Goal: Task Accomplishment & Management: Manage account settings

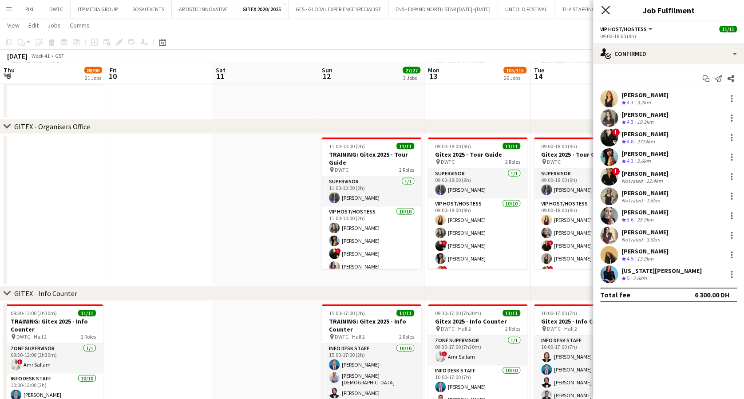
scroll to position [0, 202]
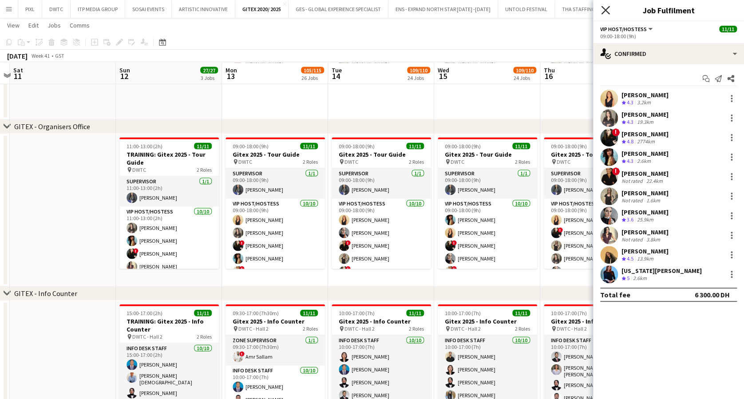
click at [607, 7] on icon "Close pop-in" at bounding box center [605, 10] width 8 height 8
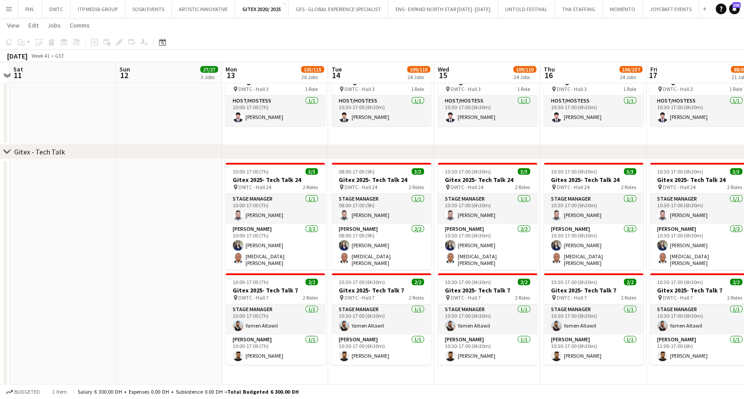
scroll to position [0, 261]
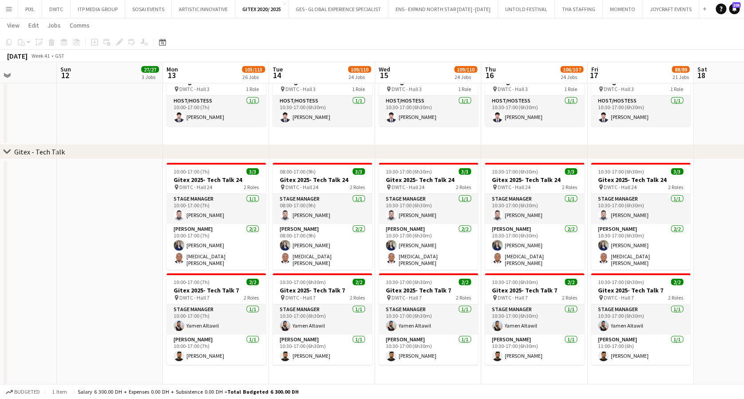
drag, startPoint x: 284, startPoint y: 242, endPoint x: 225, endPoint y: 241, distance: 59.0
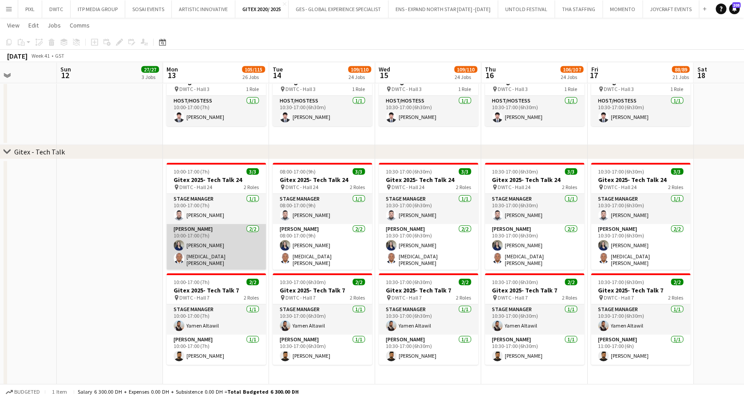
click at [216, 243] on app-card-role "[PERSON_NAME] [DATE] 10:00-17:00 (7h) [PERSON_NAME] [MEDICAL_DATA][PERSON_NAME]" at bounding box center [215, 247] width 99 height 46
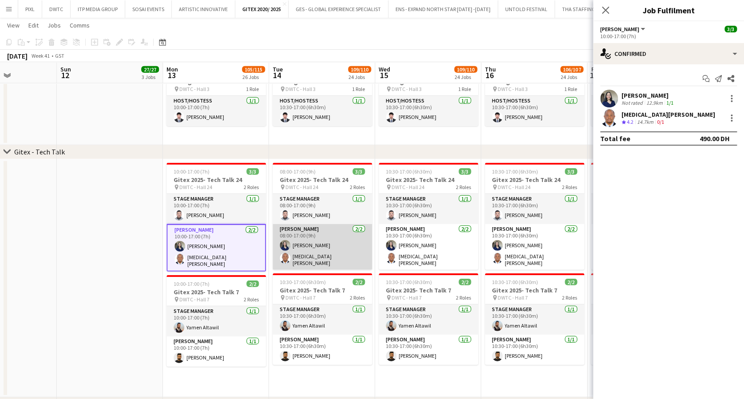
click at [302, 236] on app-card-role "[PERSON_NAME] [DATE] 08:00-17:00 (9h) [PERSON_NAME] [MEDICAL_DATA][PERSON_NAME]" at bounding box center [321, 247] width 99 height 46
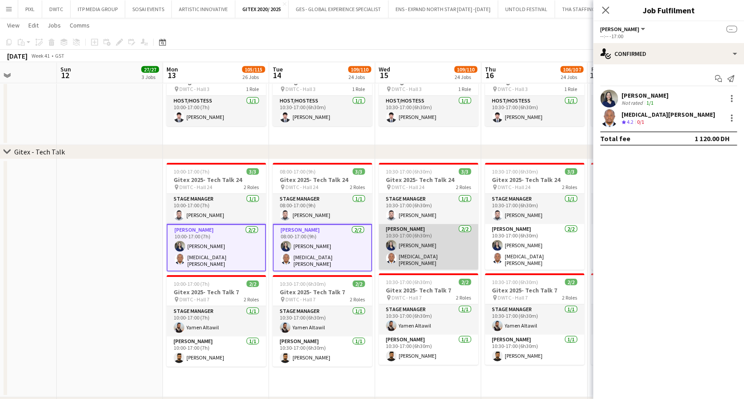
click at [422, 247] on app-card-role "[PERSON_NAME] [DATE] 10:30-17:00 (6h30m) [PERSON_NAME] [MEDICAL_DATA][PERSON_NA…" at bounding box center [427, 247] width 99 height 46
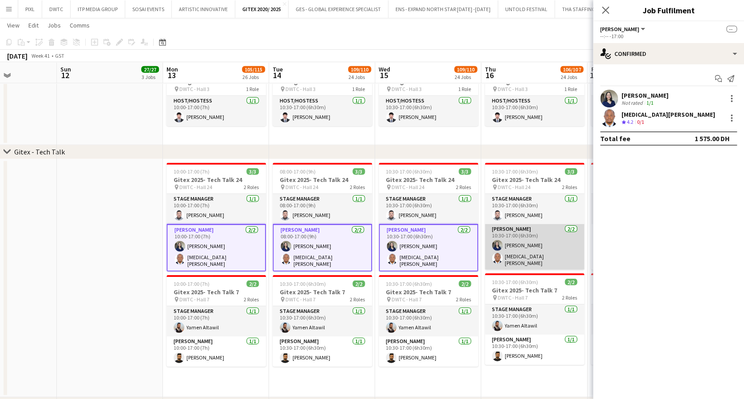
click at [514, 239] on app-card-role "[PERSON_NAME] [DATE] 10:30-17:00 (6h30m) [PERSON_NAME] [MEDICAL_DATA][PERSON_NA…" at bounding box center [533, 247] width 99 height 46
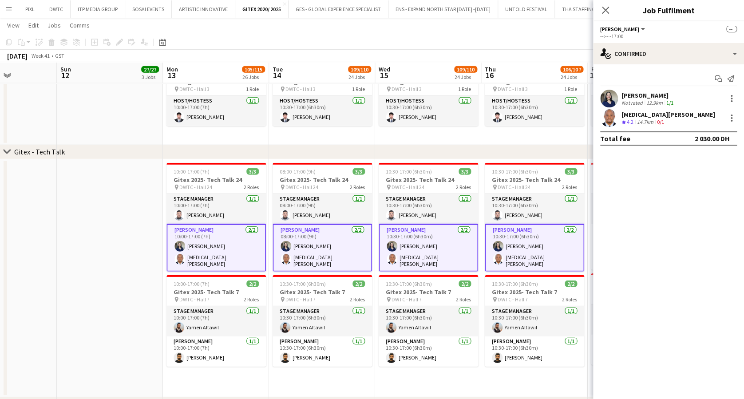
scroll to position [0, 398]
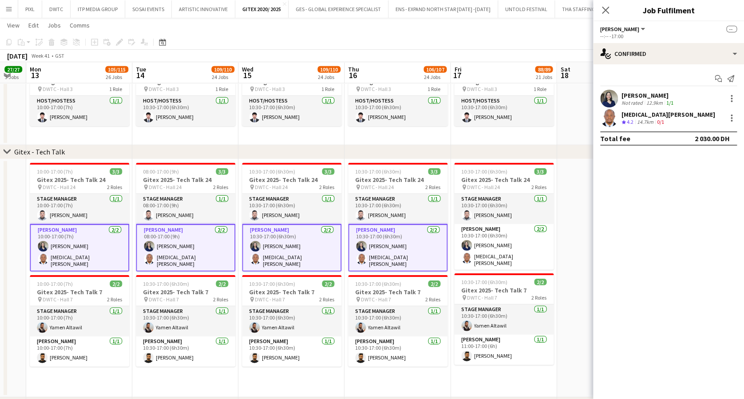
drag, startPoint x: 519, startPoint y: 240, endPoint x: 383, endPoint y: 254, distance: 136.9
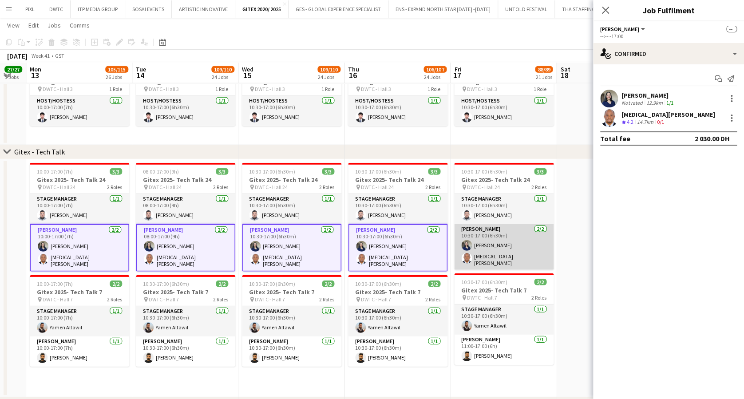
click at [497, 256] on app-card-role "[PERSON_NAME] [DATE] 10:30-17:00 (6h30m) [PERSON_NAME] [MEDICAL_DATA][PERSON_NA…" at bounding box center [503, 247] width 99 height 46
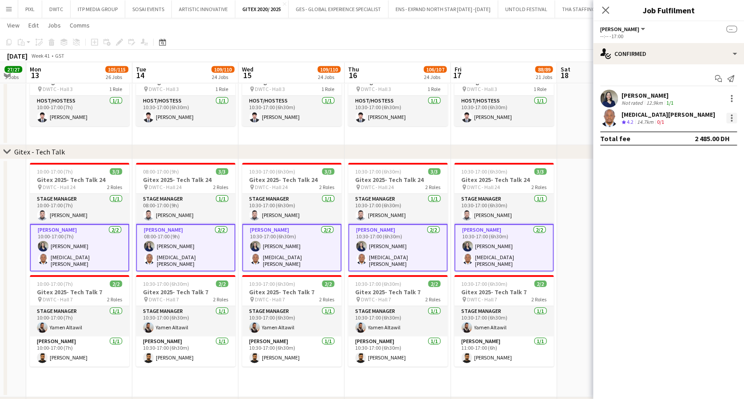
click at [730, 120] on div at bounding box center [731, 121] width 2 height 2
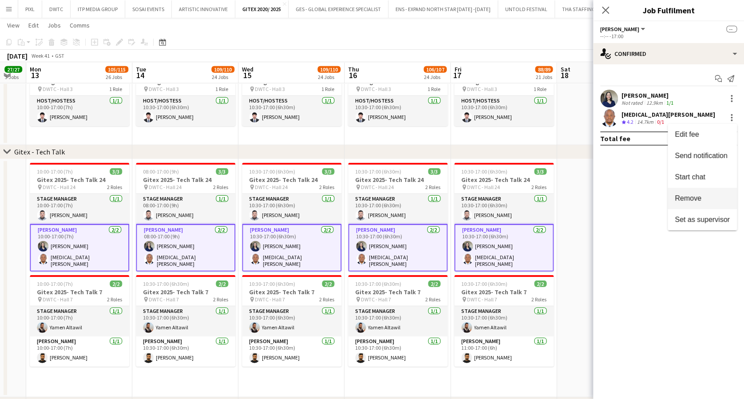
click at [690, 199] on span "Remove" at bounding box center [687, 198] width 27 height 8
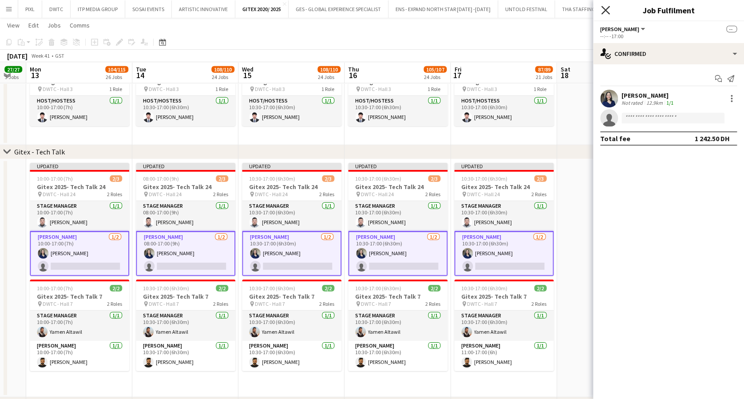
click at [604, 10] on icon at bounding box center [605, 10] width 8 height 8
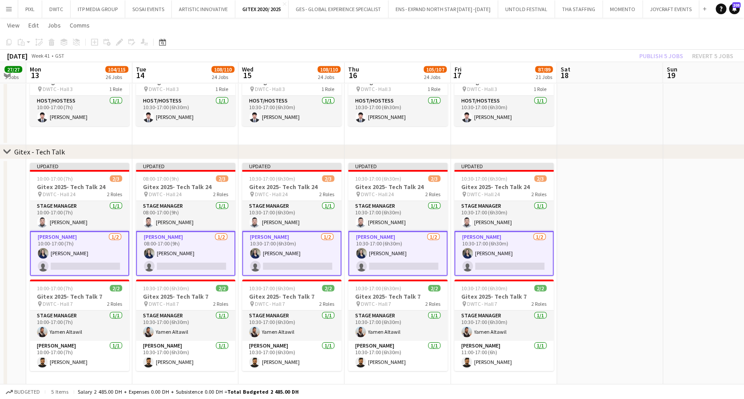
click at [663, 52] on div "Publish 5 jobs Revert 5 jobs" at bounding box center [685, 56] width 115 height 12
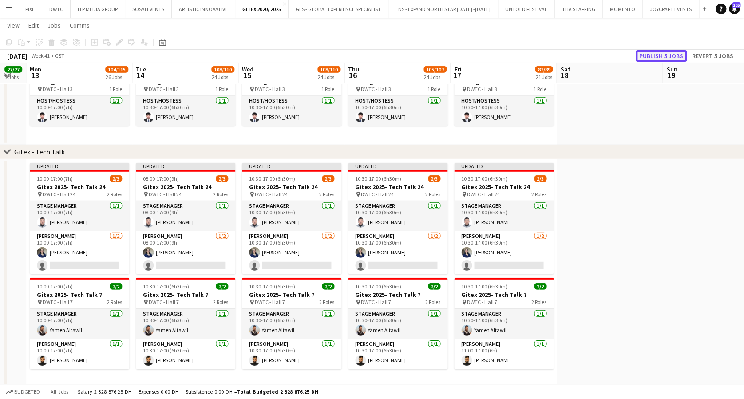
click at [662, 53] on button "Publish 5 jobs" at bounding box center [660, 56] width 51 height 12
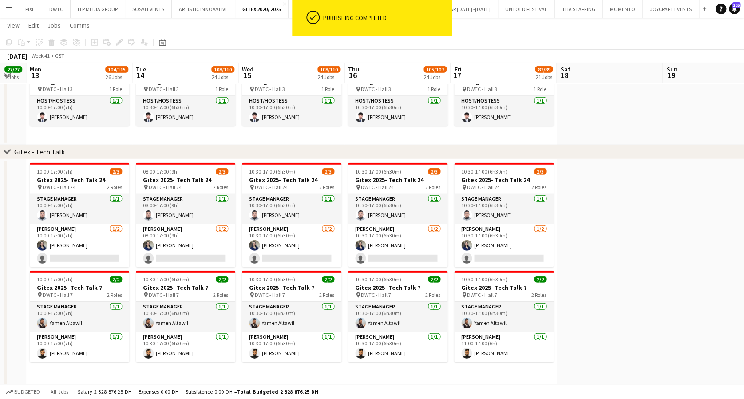
scroll to position [0, 278]
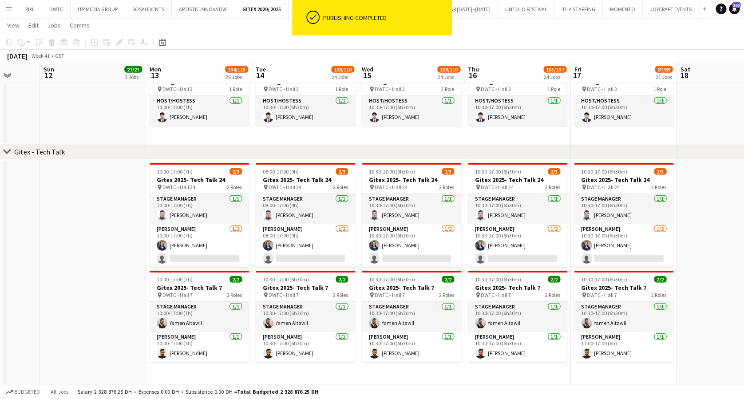
drag, startPoint x: 592, startPoint y: 206, endPoint x: 712, endPoint y: 203, distance: 119.8
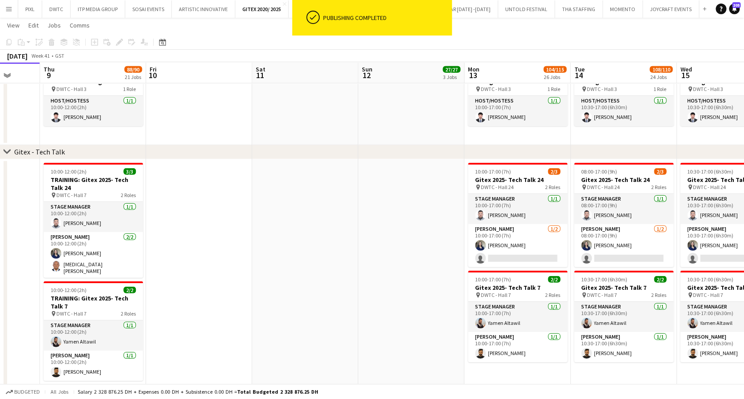
drag, startPoint x: 425, startPoint y: 213, endPoint x: 436, endPoint y: 213, distance: 10.7
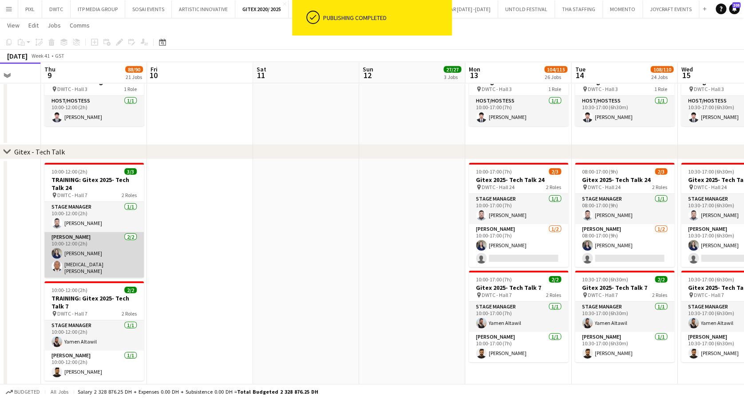
click at [100, 239] on app-card-role "[PERSON_NAME] [DATE] 10:00-12:00 (2h) [PERSON_NAME] [MEDICAL_DATA][PERSON_NAME]" at bounding box center [93, 255] width 99 height 46
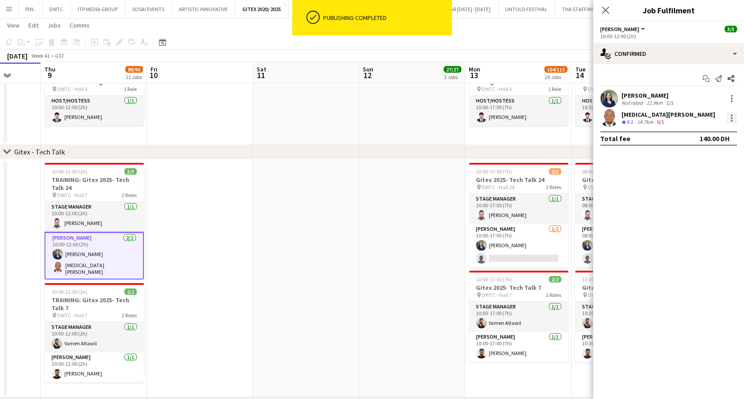
click at [732, 118] on div at bounding box center [731, 118] width 11 height 11
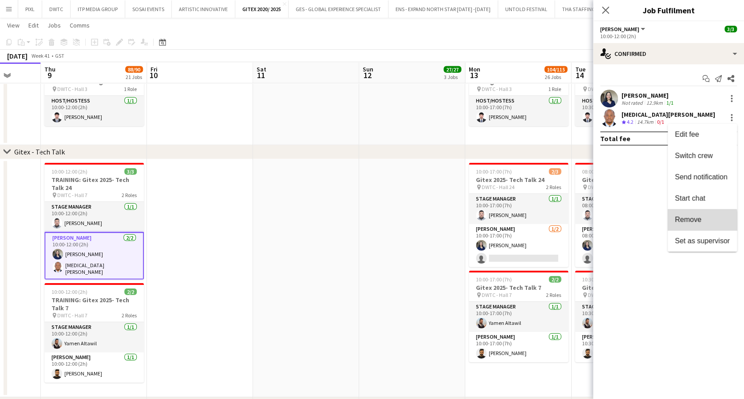
click at [691, 221] on span "Remove" at bounding box center [687, 220] width 27 height 8
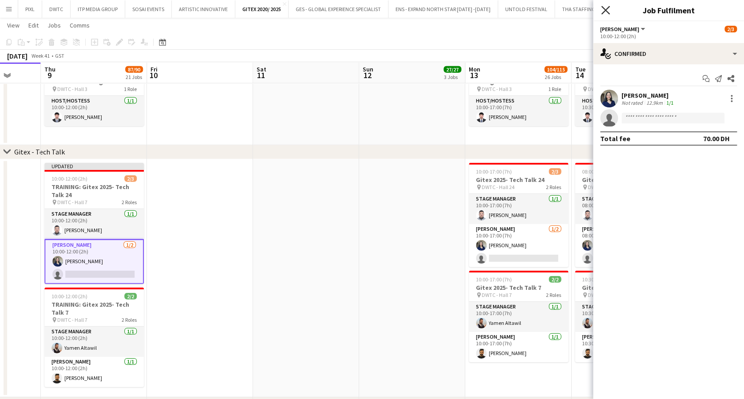
click at [605, 10] on icon at bounding box center [605, 10] width 8 height 8
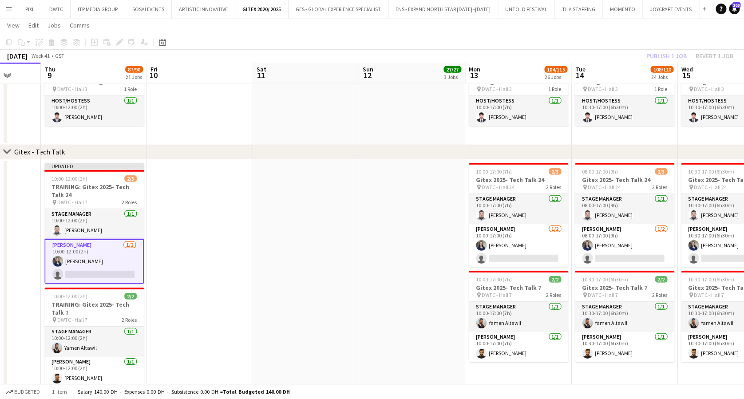
click at [666, 53] on div "Publish 1 job Revert 1 job" at bounding box center [689, 56] width 108 height 12
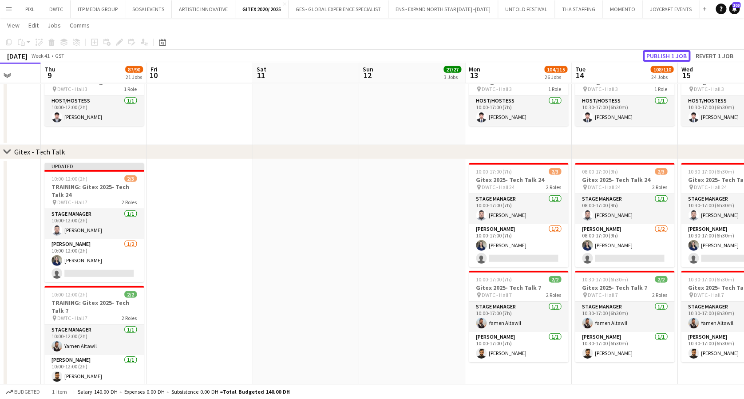
click at [666, 53] on button "Publish 1 job" at bounding box center [665, 56] width 47 height 12
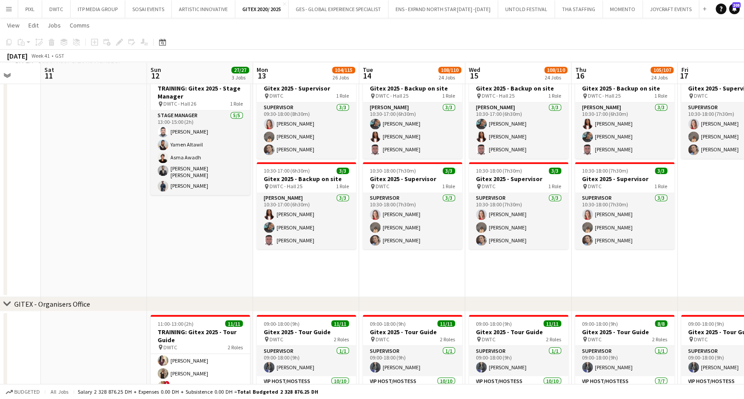
scroll to position [0, 308]
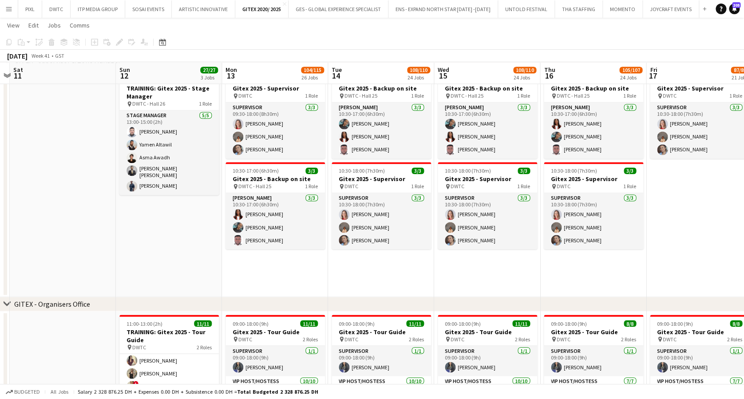
drag, startPoint x: 314, startPoint y: 225, endPoint x: 265, endPoint y: 224, distance: 49.2
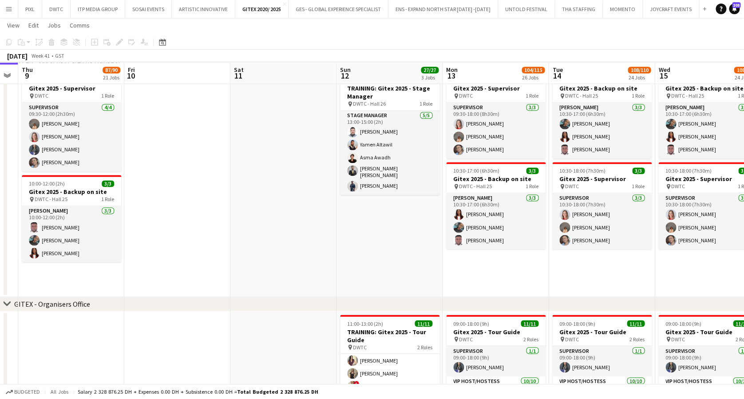
drag, startPoint x: 172, startPoint y: 224, endPoint x: 392, endPoint y: 227, distance: 220.5
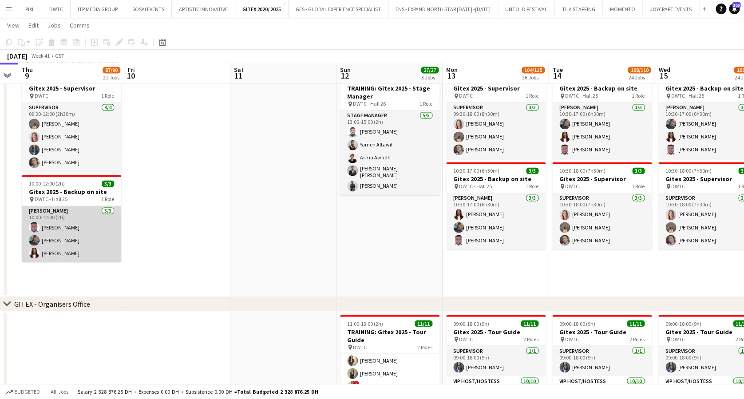
click at [79, 234] on app-card-role "[PERSON_NAME] [DATE] 10:00-12:00 (2h) [PERSON_NAME] Nangsi [PERSON_NAME] [PERSO…" at bounding box center [71, 234] width 99 height 56
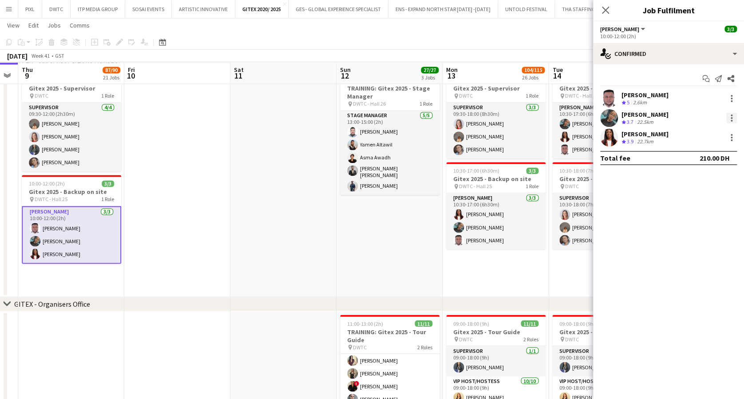
click at [730, 117] on div at bounding box center [731, 118] width 2 height 2
click at [694, 217] on span "Remove" at bounding box center [687, 220] width 27 height 8
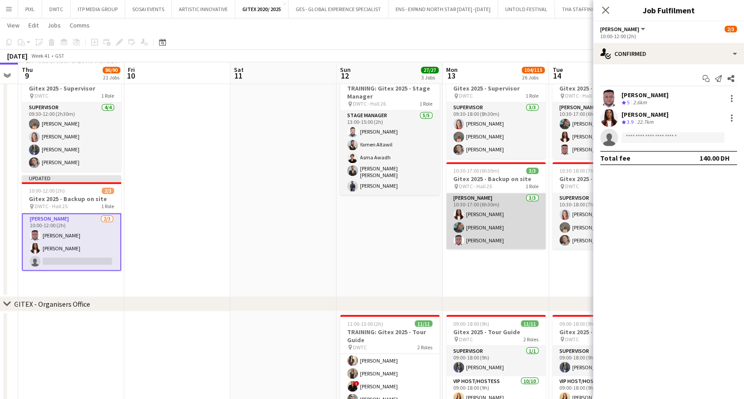
click at [510, 226] on app-card-role "[PERSON_NAME] [DATE] 10:30-17:00 (6h30m) [PERSON_NAME] [PERSON_NAME]" at bounding box center [495, 221] width 99 height 56
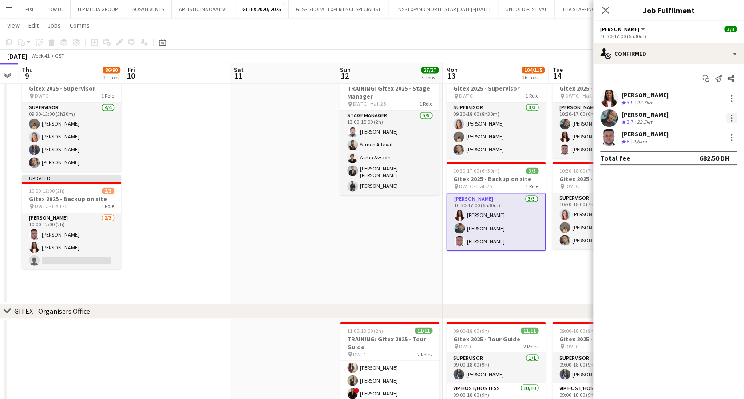
click at [730, 117] on div at bounding box center [731, 118] width 2 height 2
click at [699, 216] on span "Remove" at bounding box center [687, 220] width 27 height 8
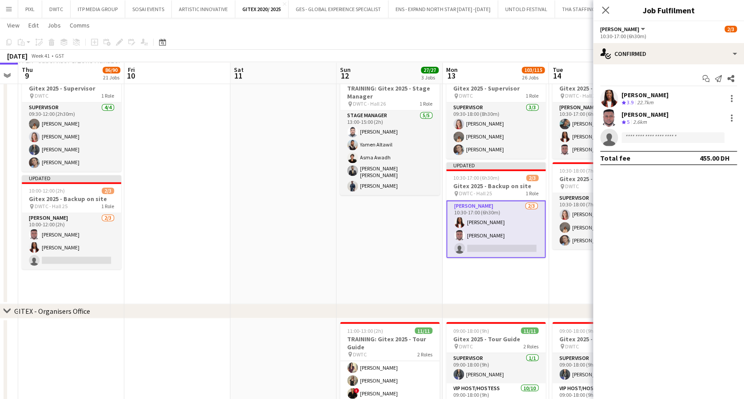
scroll to position [0, 257]
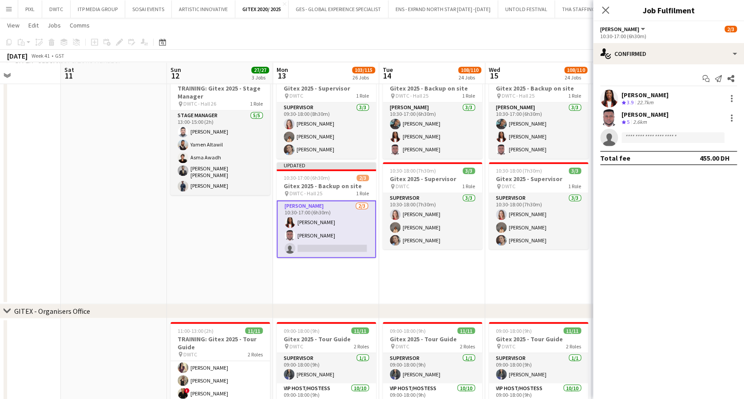
drag, startPoint x: 516, startPoint y: 273, endPoint x: 347, endPoint y: 275, distance: 169.5
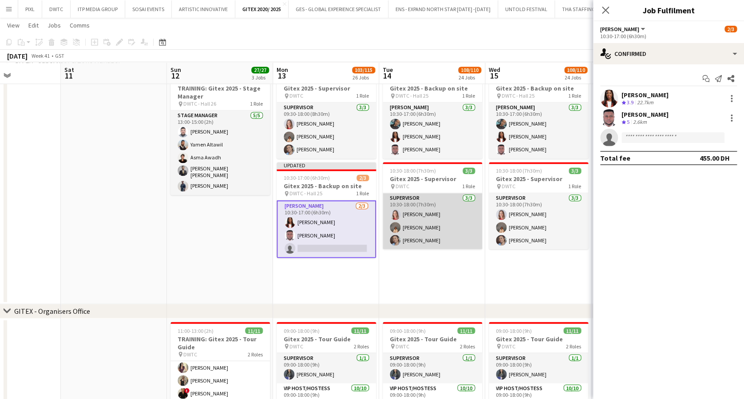
click at [436, 221] on app-card-role "Supervisor [DATE] 10:30-18:00 (7h30m) [PERSON_NAME] [PERSON_NAME] [PERSON_NAME]" at bounding box center [431, 221] width 99 height 56
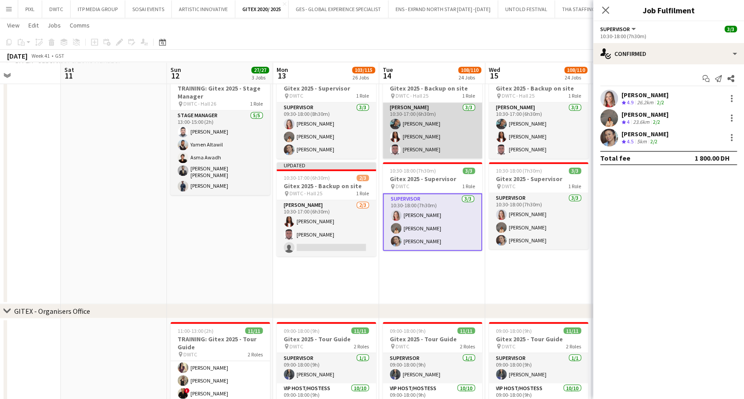
click at [420, 132] on app-card-role "[PERSON_NAME] [DATE] 10:30-17:00 (6h30m) [PERSON_NAME] [PERSON_NAME] [PERSON_NA…" at bounding box center [431, 130] width 99 height 56
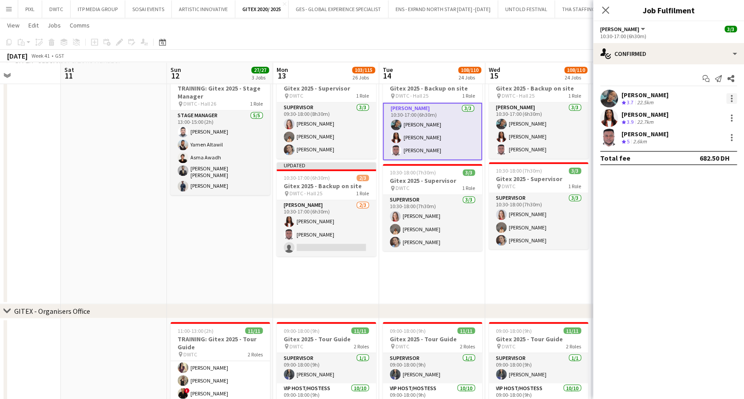
click at [729, 98] on div at bounding box center [731, 98] width 11 height 11
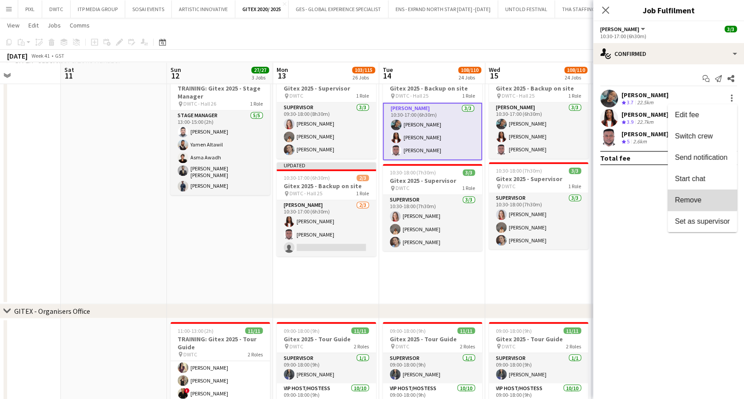
click at [695, 196] on span "Remove" at bounding box center [687, 200] width 27 height 8
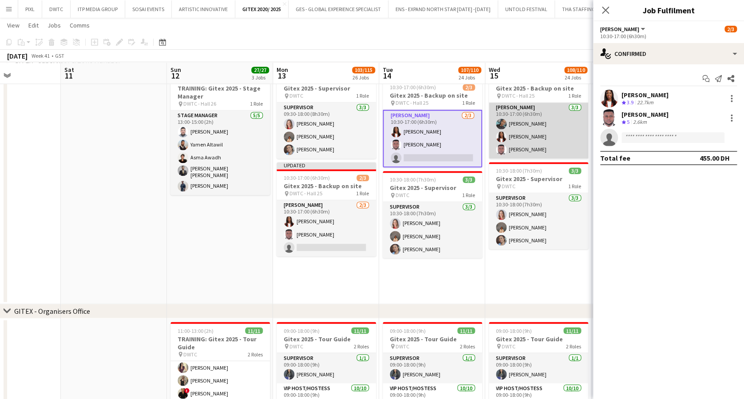
click at [559, 141] on app-card-role "[PERSON_NAME] [DATE] 10:30-17:00 (6h30m) [PERSON_NAME] [PERSON_NAME] [PERSON_NA…" at bounding box center [537, 130] width 99 height 56
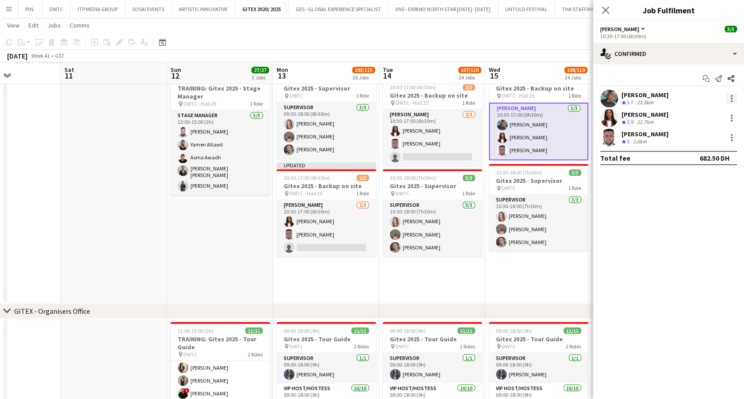
click at [731, 98] on div at bounding box center [731, 99] width 2 height 2
click at [693, 199] on span "Remove" at bounding box center [687, 200] width 27 height 8
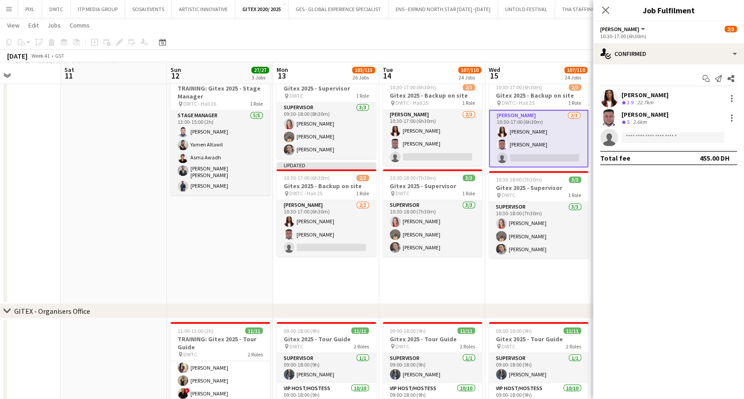
scroll to position [0, 398]
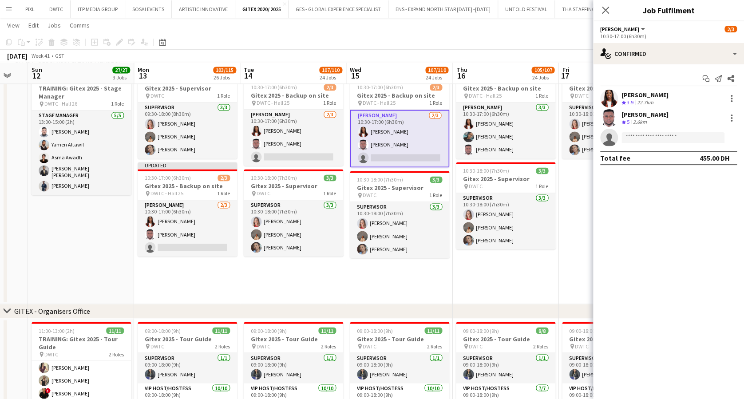
drag, startPoint x: 546, startPoint y: 133, endPoint x: 408, endPoint y: 146, distance: 138.1
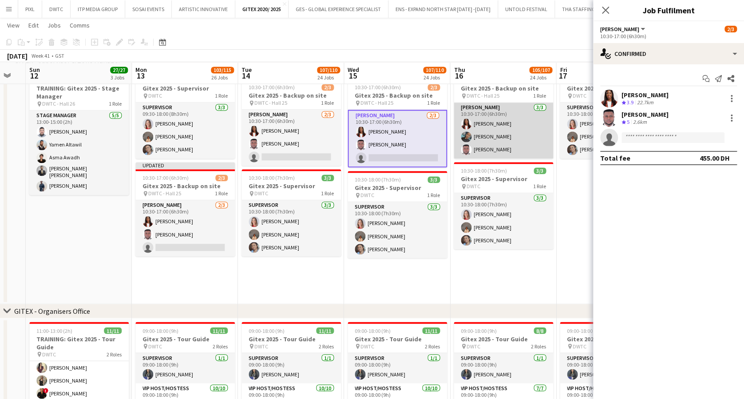
click at [505, 123] on app-card-role "[PERSON_NAME] [DATE] 10:30-17:00 (6h30m) [PERSON_NAME] [PERSON_NAME]" at bounding box center [502, 130] width 99 height 56
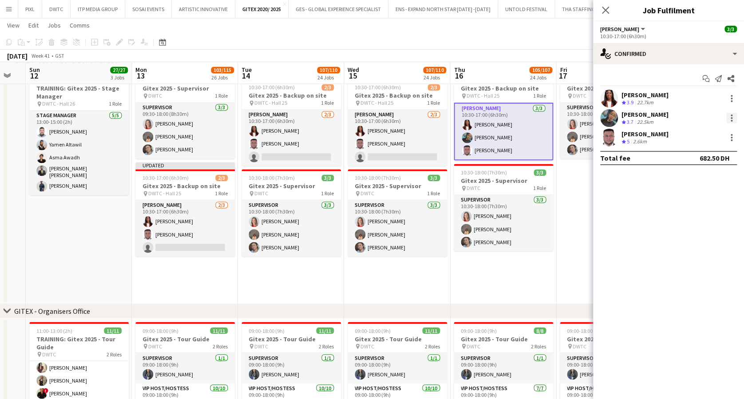
click at [730, 117] on div at bounding box center [731, 118] width 2 height 2
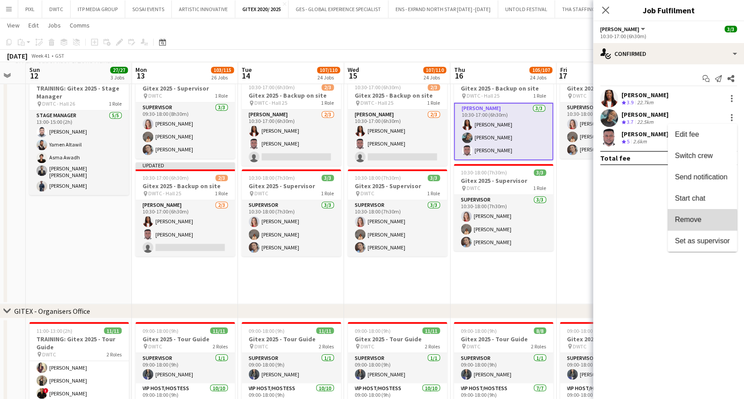
click at [699, 224] on button "Remove" at bounding box center [701, 219] width 69 height 21
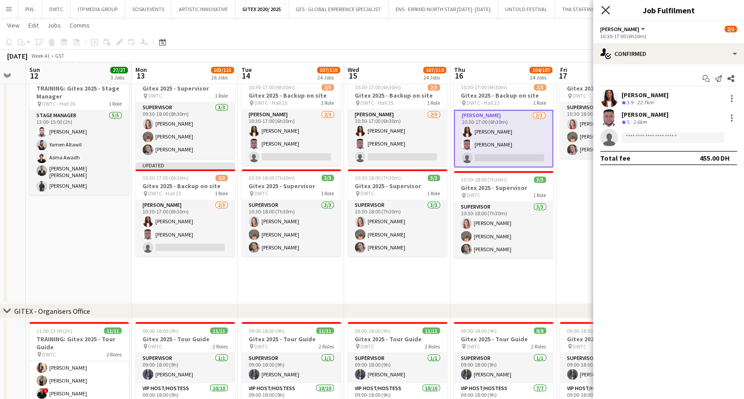
click at [606, 11] on icon at bounding box center [605, 10] width 8 height 8
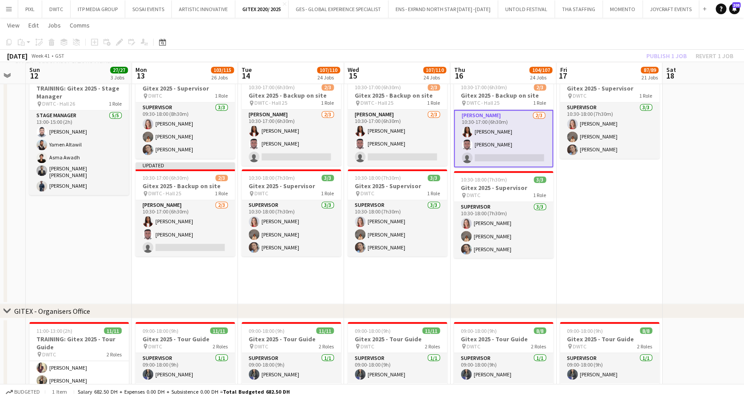
click at [660, 51] on div "Publish 1 job Revert 1 job" at bounding box center [689, 56] width 108 height 12
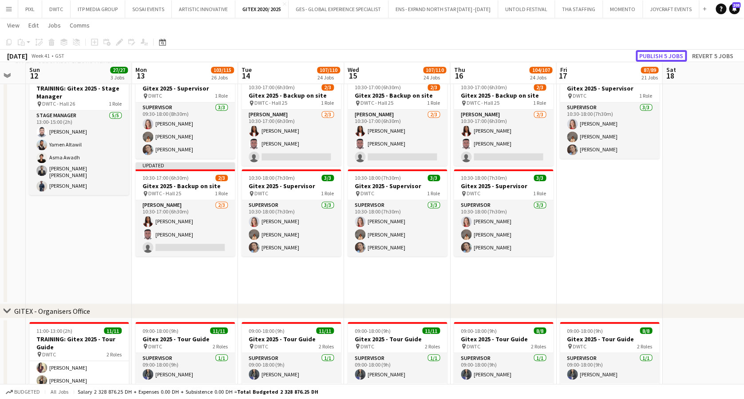
click at [660, 51] on button "Publish 5 jobs" at bounding box center [660, 56] width 51 height 12
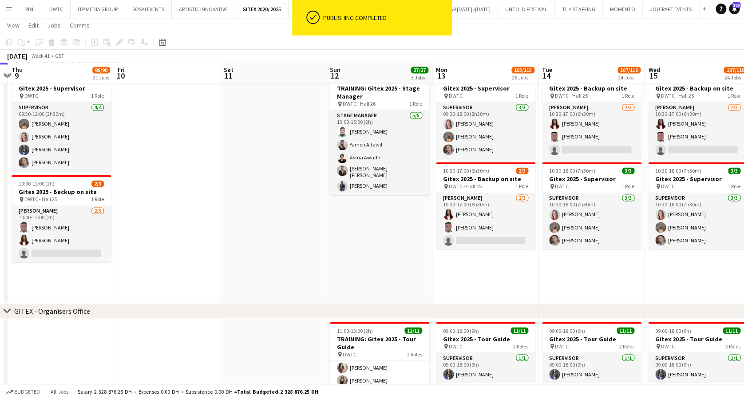
scroll to position [0, 258]
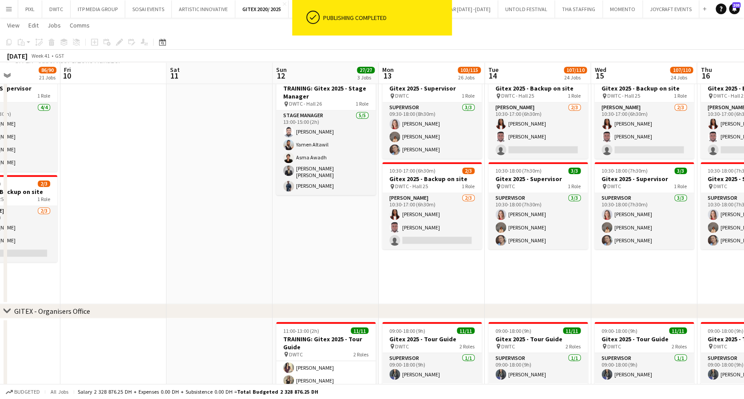
drag, startPoint x: 99, startPoint y: 222, endPoint x: 346, endPoint y: 219, distance: 246.7
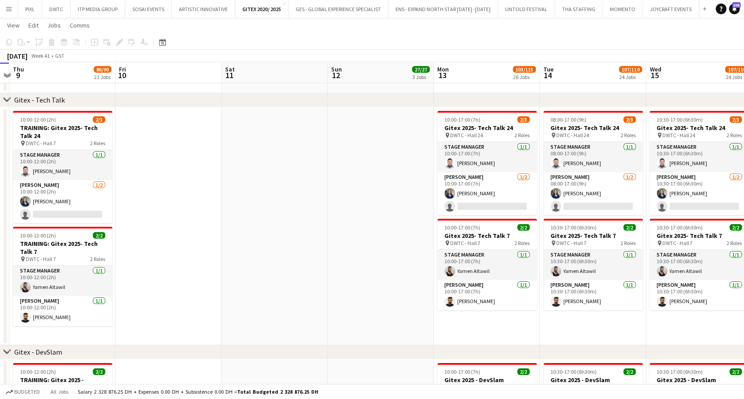
scroll to position [0, 190]
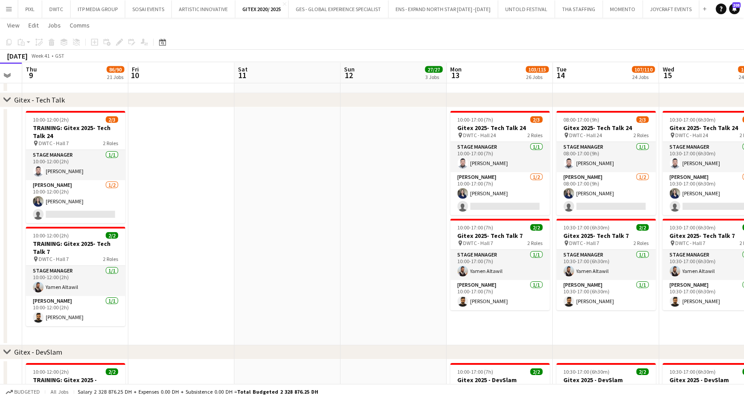
drag, startPoint x: 248, startPoint y: 185, endPoint x: 316, endPoint y: 185, distance: 67.9
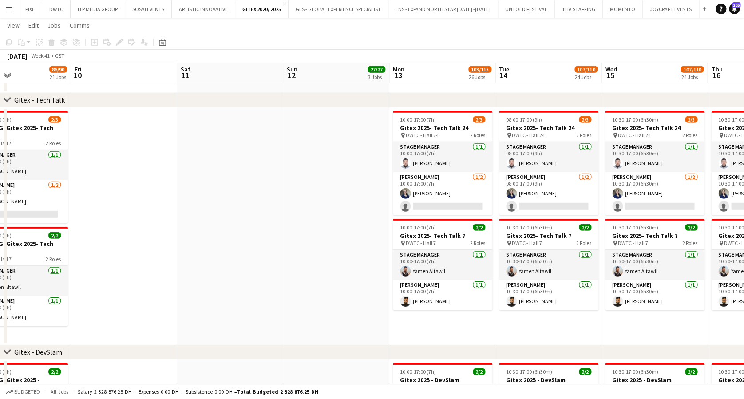
drag, startPoint x: 399, startPoint y: 167, endPoint x: 341, endPoint y: 180, distance: 59.1
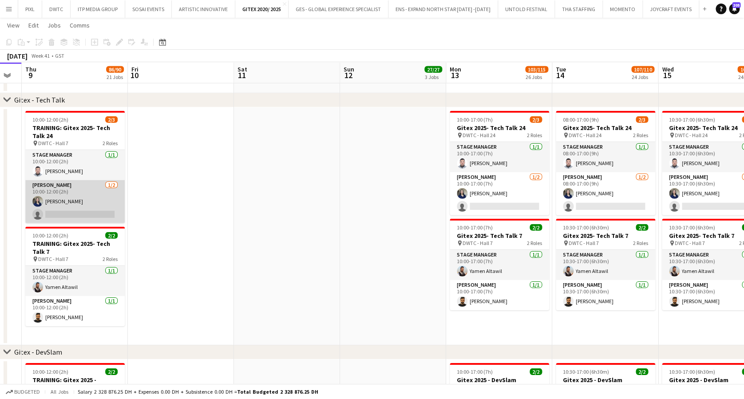
click at [97, 206] on app-card-role "[PERSON_NAME] [DATE] 10:00-12:00 (2h) [PERSON_NAME] single-neutral-actions" at bounding box center [74, 201] width 99 height 43
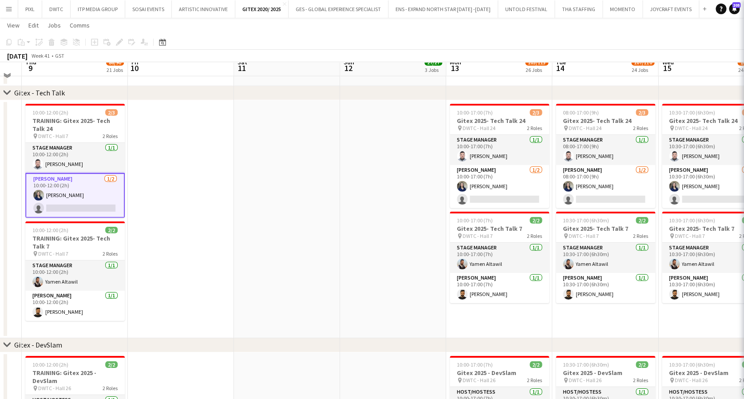
scroll to position [2884, 0]
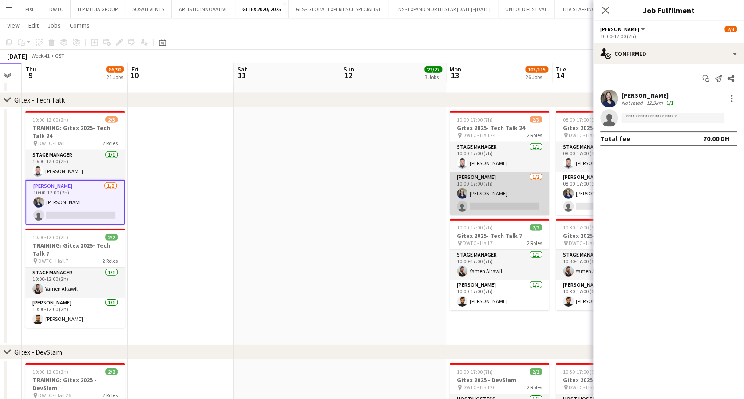
click at [500, 201] on app-card-role "[PERSON_NAME] [DATE] 10:00-17:00 (7h) [PERSON_NAME] single-neutral-actions" at bounding box center [498, 193] width 99 height 43
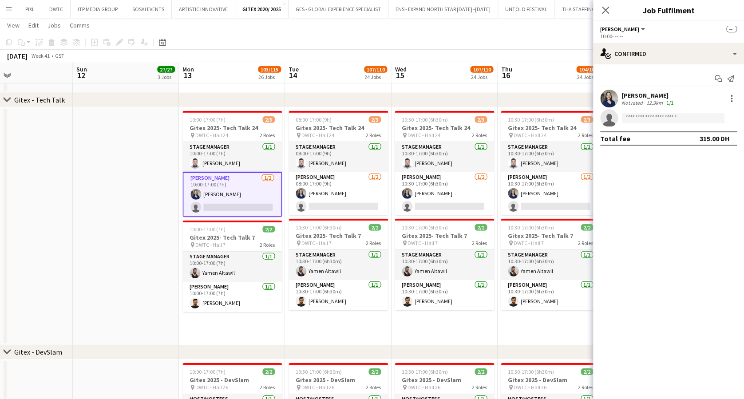
drag, startPoint x: 514, startPoint y: 200, endPoint x: 247, endPoint y: 216, distance: 267.6
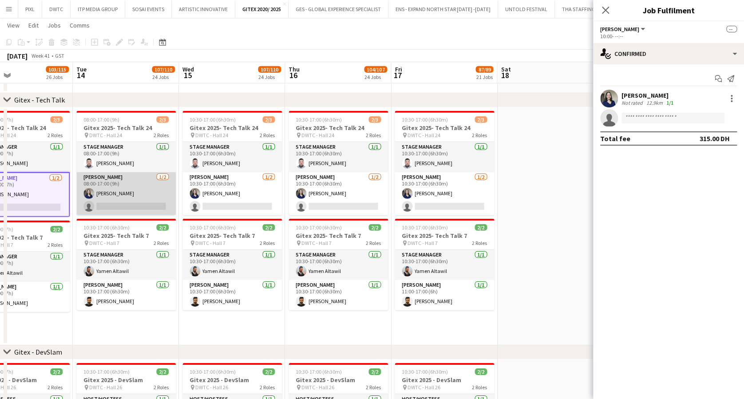
scroll to position [0, 245]
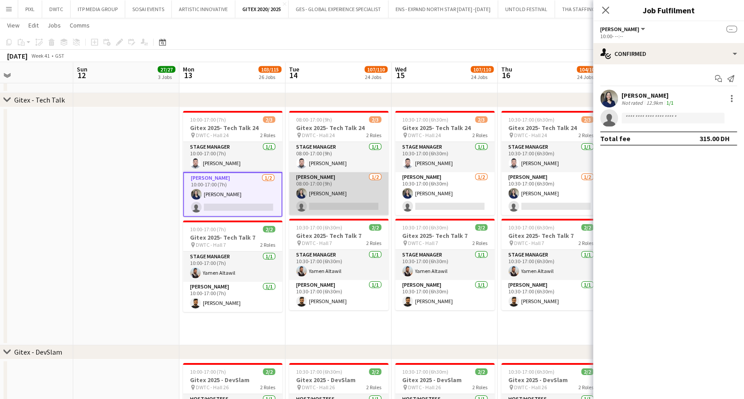
click at [342, 196] on app-card-role "[PERSON_NAME] [DATE] 08:00-17:00 (9h) [PERSON_NAME] single-neutral-actions" at bounding box center [338, 193] width 99 height 43
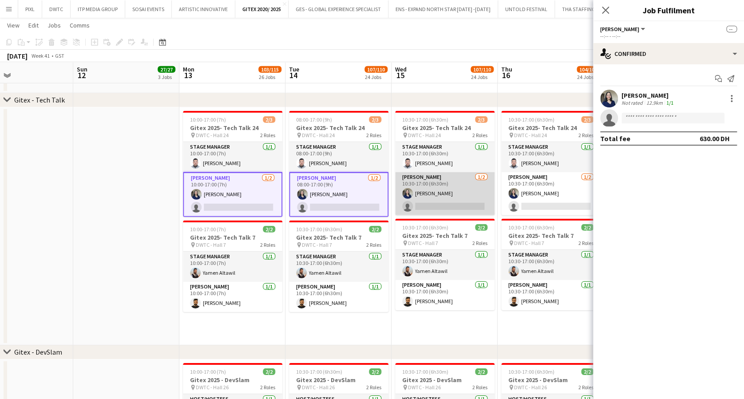
click at [460, 189] on app-card-role "[PERSON_NAME] [DATE] 10:30-17:00 (6h30m) [PERSON_NAME] single-neutral-actions" at bounding box center [444, 193] width 99 height 43
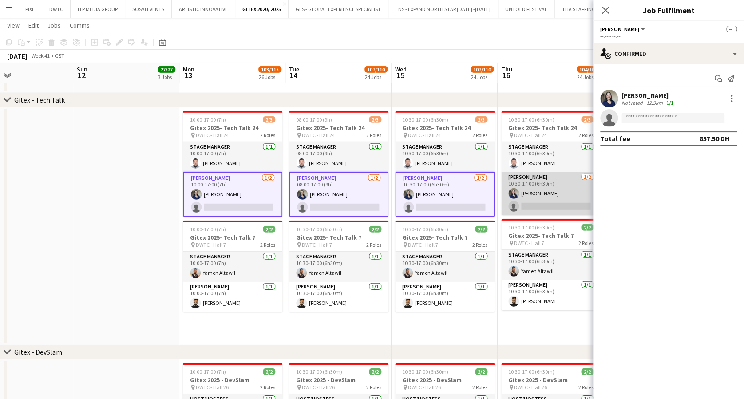
click at [558, 193] on app-card-role "[PERSON_NAME] [DATE] 10:30-17:00 (6h30m) [PERSON_NAME] single-neutral-actions" at bounding box center [550, 193] width 99 height 43
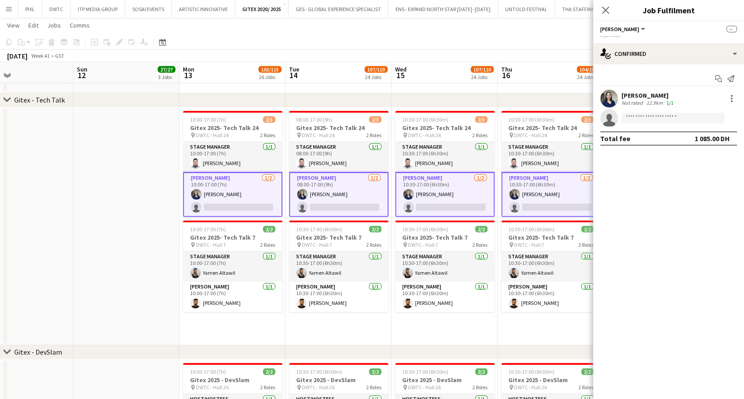
drag, startPoint x: 437, startPoint y: 206, endPoint x: 407, endPoint y: 206, distance: 30.6
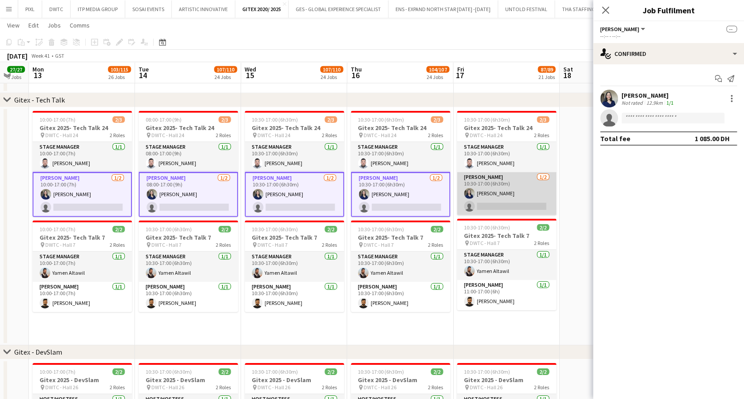
click at [508, 194] on app-card-role "[PERSON_NAME] [DATE] 10:30-17:00 (6h30m) [PERSON_NAME] single-neutral-actions" at bounding box center [506, 193] width 99 height 43
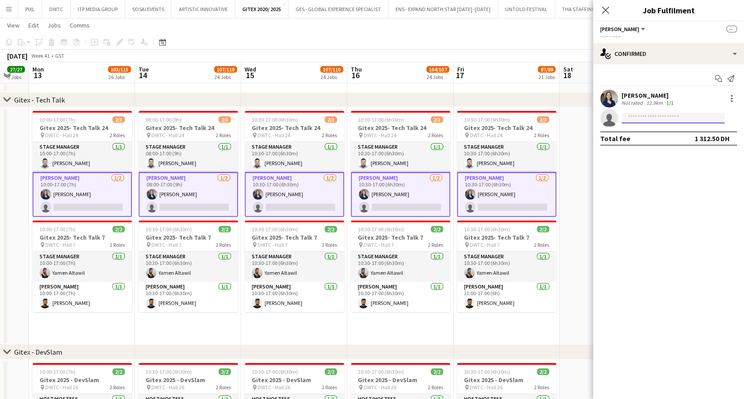
click at [639, 115] on input at bounding box center [672, 118] width 103 height 11
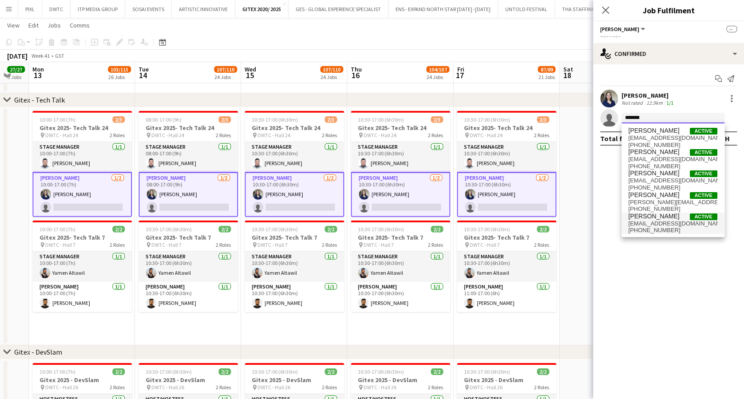
type input "*******"
click at [669, 214] on span "[PERSON_NAME]" at bounding box center [653, 217] width 51 height 8
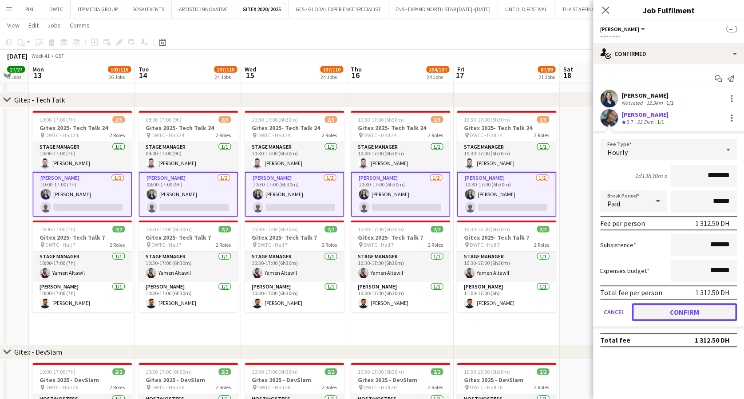
click at [691, 314] on button "Confirm" at bounding box center [683, 312] width 105 height 18
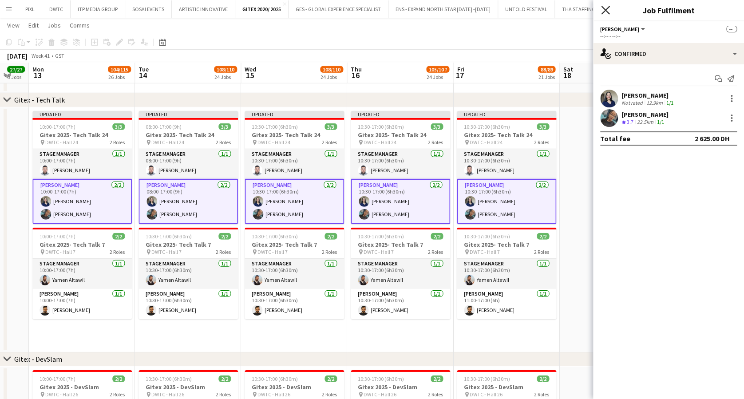
click at [604, 10] on icon at bounding box center [605, 10] width 8 height 8
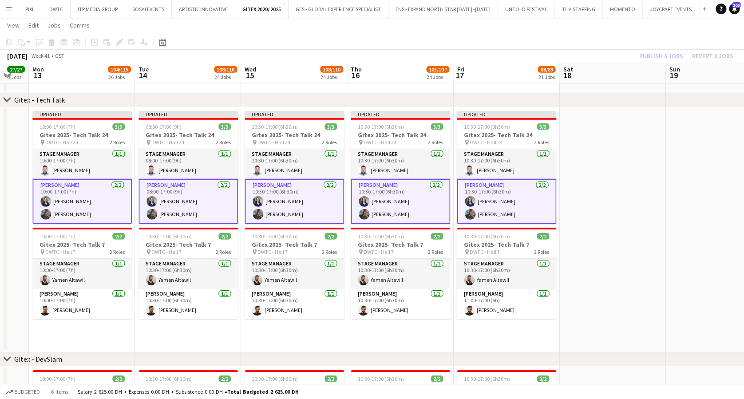
click at [659, 55] on div "Publish 6 jobs Revert 6 jobs" at bounding box center [685, 56] width 115 height 12
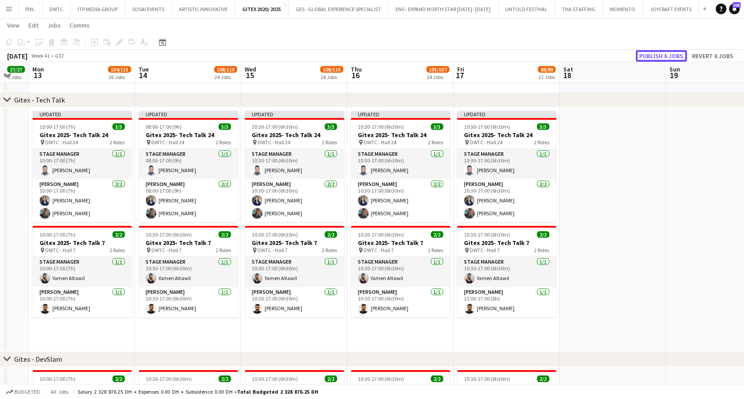
click at [659, 55] on button "Publish 6 jobs" at bounding box center [660, 56] width 51 height 12
